Goal: Task Accomplishment & Management: Manage account settings

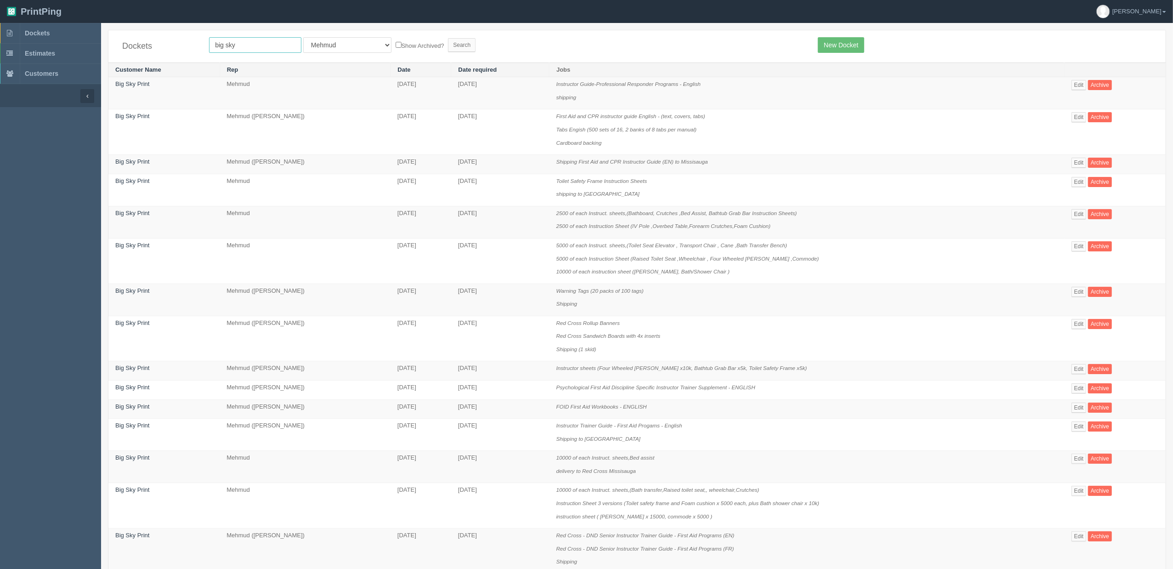
click at [249, 43] on input "big sky" at bounding box center [255, 45] width 92 height 16
click at [473, 51] on form "big sky All Users [PERSON_NAME] Test 1 [PERSON_NAME] [PERSON_NAME] [PERSON_NAME…" at bounding box center [506, 45] width 595 height 16
click at [1080, 294] on link "Edit" at bounding box center [1078, 292] width 15 height 10
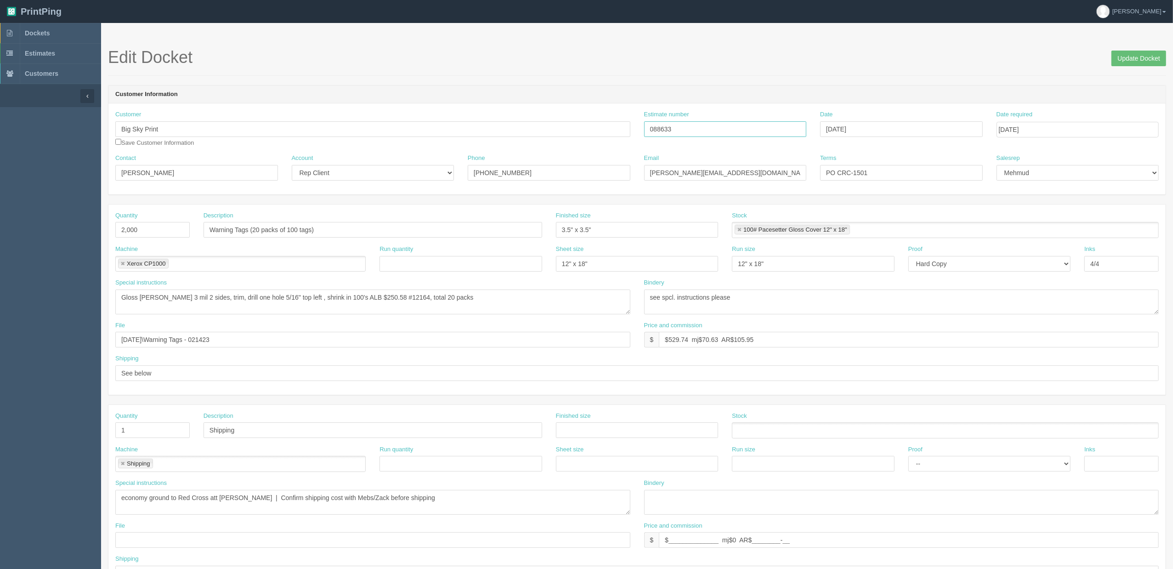
drag, startPoint x: 693, startPoint y: 128, endPoint x: 577, endPoint y: 177, distance: 126.2
click at [434, 144] on div "Customer Big Sky Print Save Customer Information Estimate number 088633 Date [D…" at bounding box center [636, 132] width 1057 height 44
drag, startPoint x: 52, startPoint y: 30, endPoint x: 52, endPoint y: 35, distance: 5.1
click at [52, 30] on link "Dockets" at bounding box center [50, 33] width 101 height 20
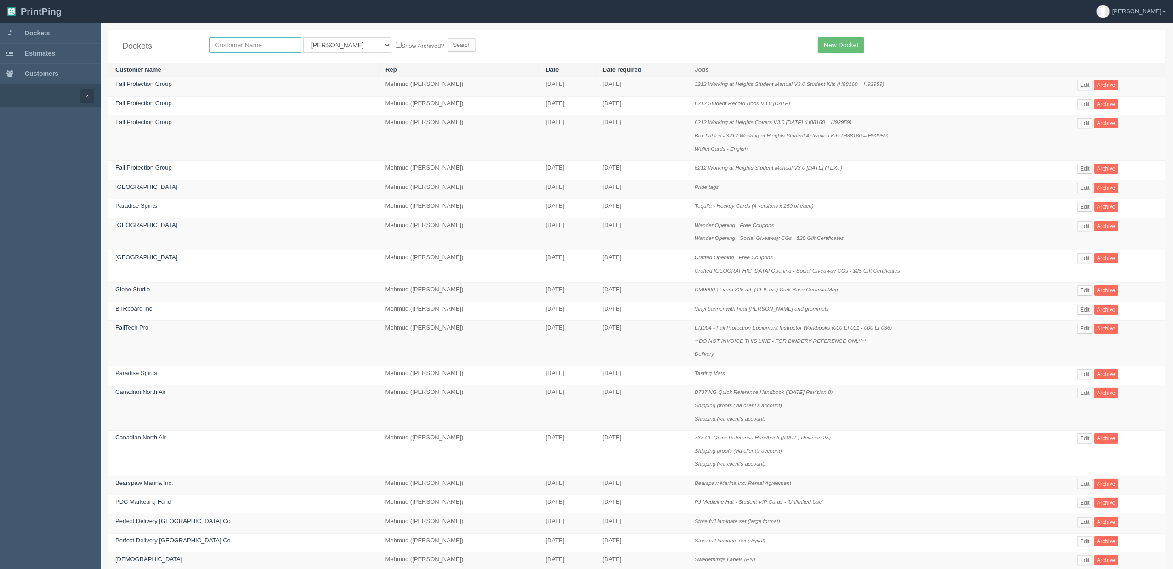
click at [251, 43] on input "text" at bounding box center [255, 45] width 92 height 16
type input "westj"
click at [448, 38] on input "Search" at bounding box center [462, 45] width 28 height 14
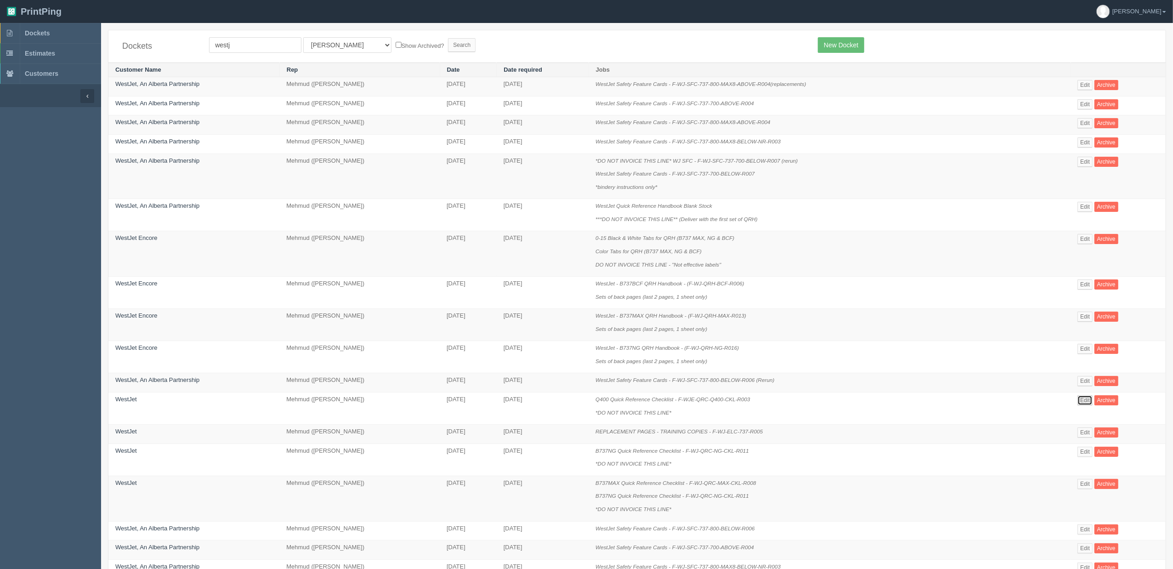
click at [1079, 403] on link "Edit" at bounding box center [1084, 400] width 15 height 10
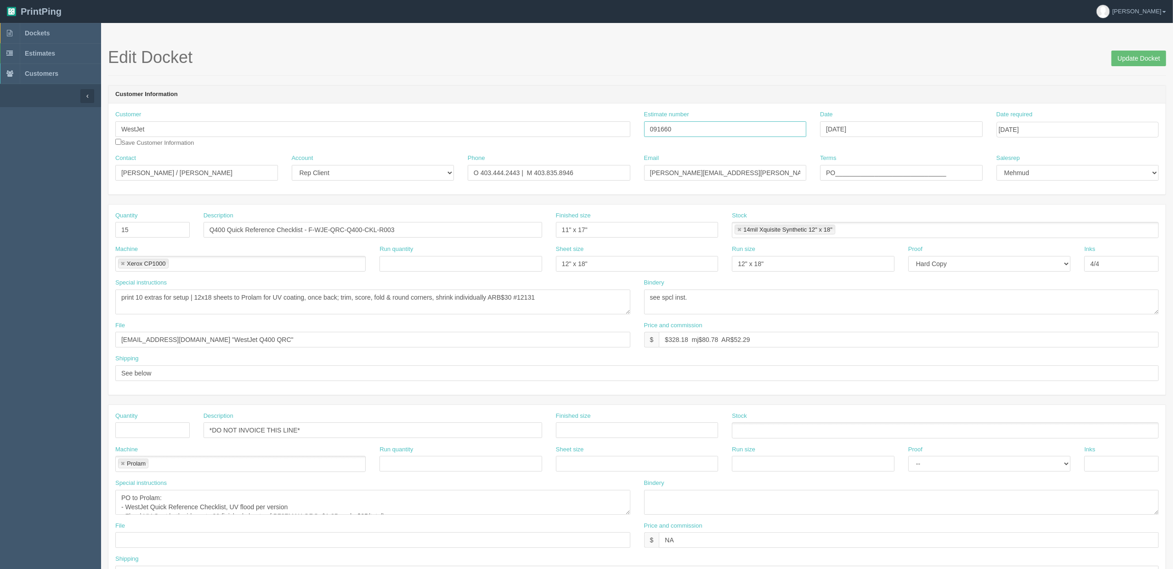
drag, startPoint x: 690, startPoint y: 128, endPoint x: 571, endPoint y: 131, distance: 119.0
click at [575, 131] on div "Customer WestJet Save Customer Information Estimate number 091660 Date July 08,…" at bounding box center [636, 132] width 1057 height 44
